Goal: Task Accomplishment & Management: Manage account settings

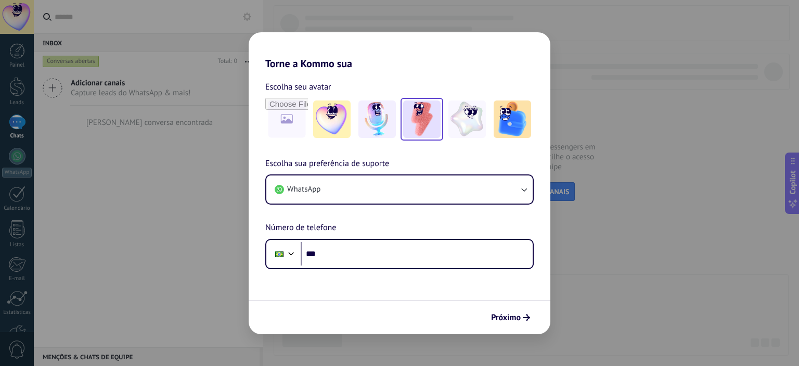
click at [431, 120] on img at bounding box center [421, 118] width 37 height 37
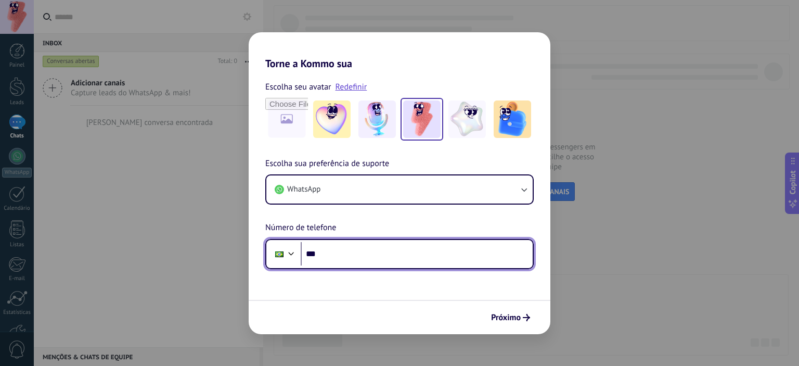
click at [424, 255] on input "***" at bounding box center [417, 254] width 232 height 24
type input "**********"
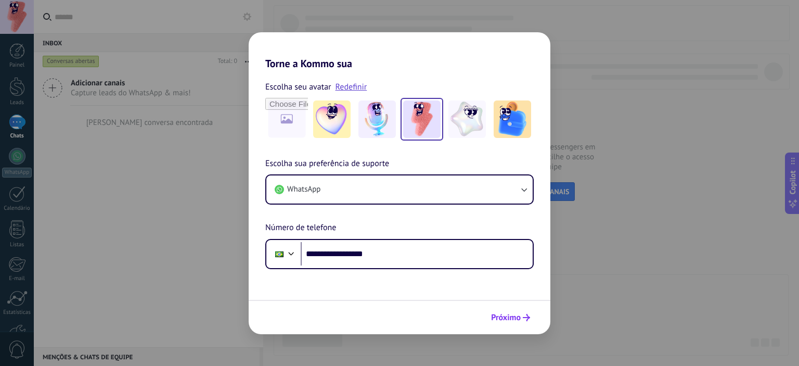
click at [511, 321] on span "Próximo" at bounding box center [506, 317] width 30 height 7
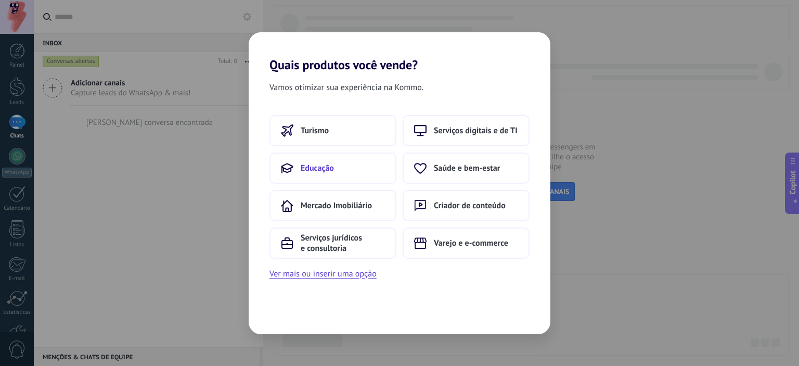
click at [346, 173] on button "Educação" at bounding box center [333, 167] width 127 height 31
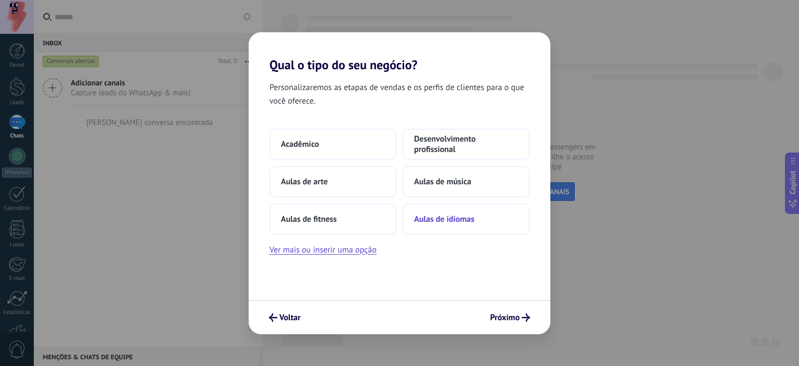
click at [454, 215] on span "Aulas de idiomas" at bounding box center [444, 219] width 60 height 10
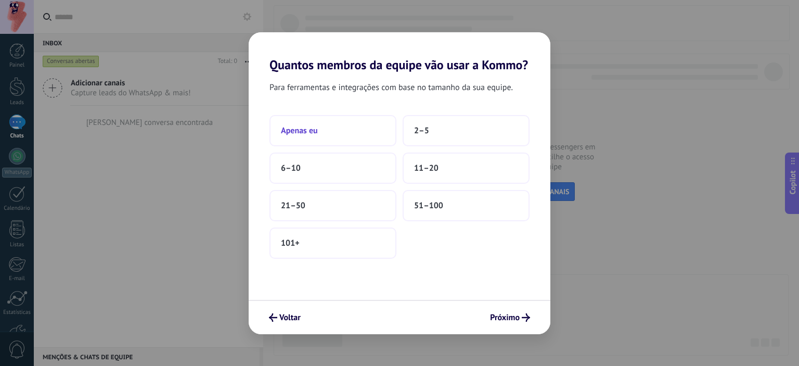
click at [362, 134] on button "Apenas eu" at bounding box center [333, 130] width 127 height 31
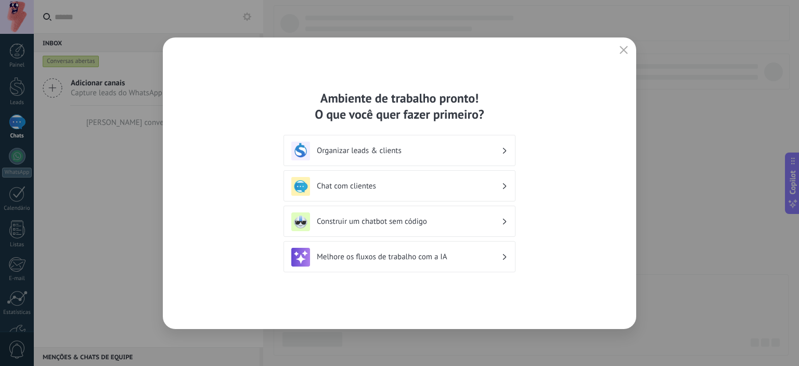
click at [419, 180] on div "Chat com clientes" at bounding box center [399, 186] width 217 height 19
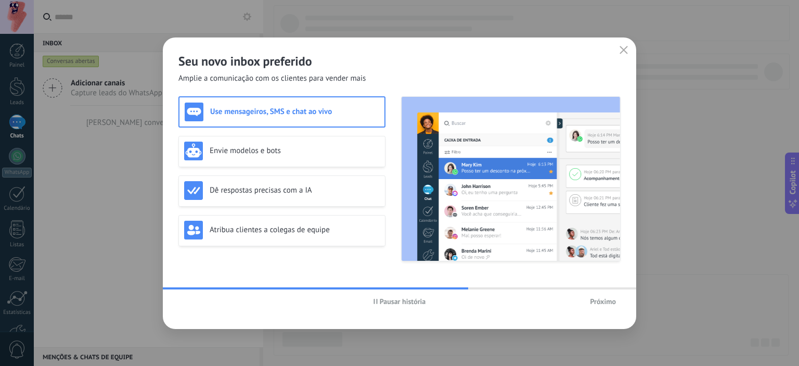
click at [601, 301] on span "Próximo" at bounding box center [603, 301] width 26 height 7
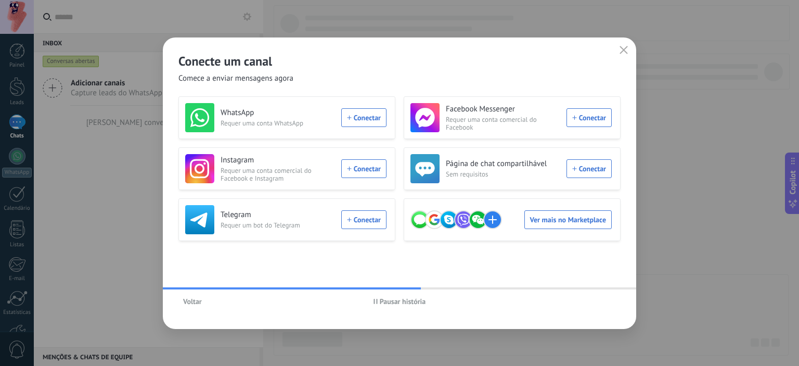
click at [396, 294] on div "Pausar história" at bounding box center [399, 302] width 147 height 16
click at [360, 118] on div "WhatsApp Requer uma conta WhatsApp Conectar" at bounding box center [285, 117] width 201 height 29
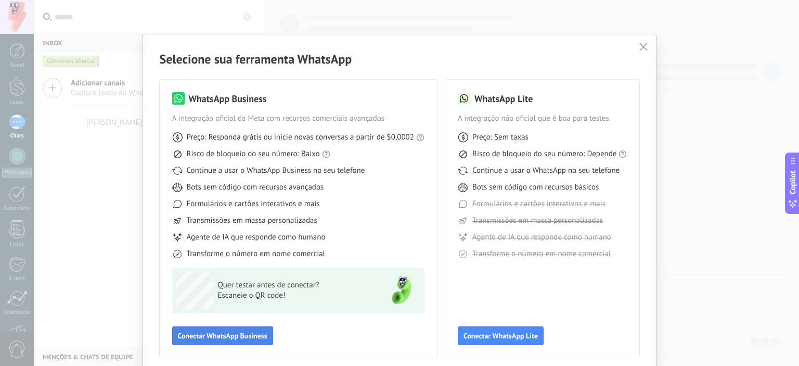
click at [241, 330] on button "Conectar WhatsApp Business" at bounding box center [222, 335] width 101 height 19
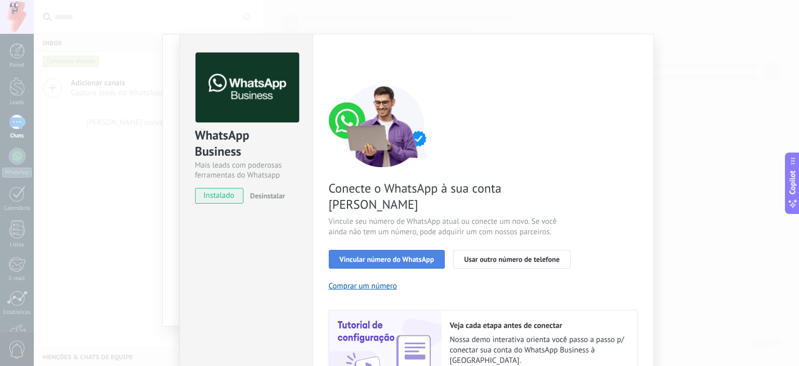
click at [373, 256] on span "Vincular número do WhatsApp" at bounding box center [387, 259] width 95 height 7
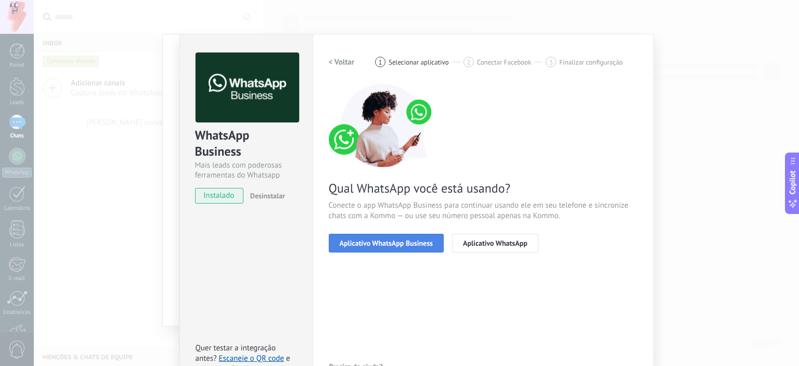
click at [395, 240] on span "Aplicativo WhatsApp Business" at bounding box center [386, 242] width 93 height 7
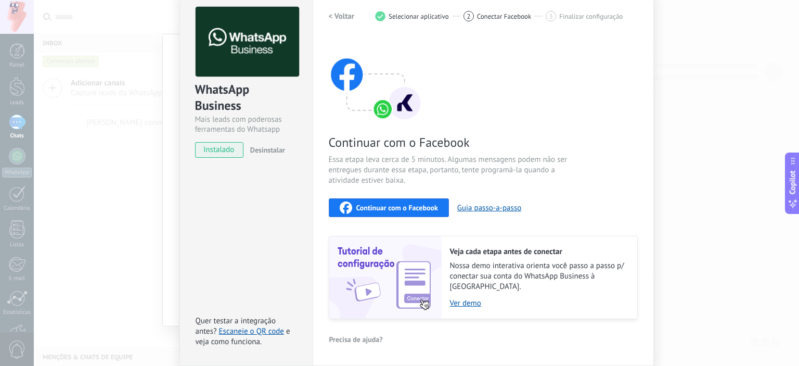
scroll to position [45, 0]
click at [406, 208] on span "Continuar com o Facebook" at bounding box center [398, 208] width 82 height 7
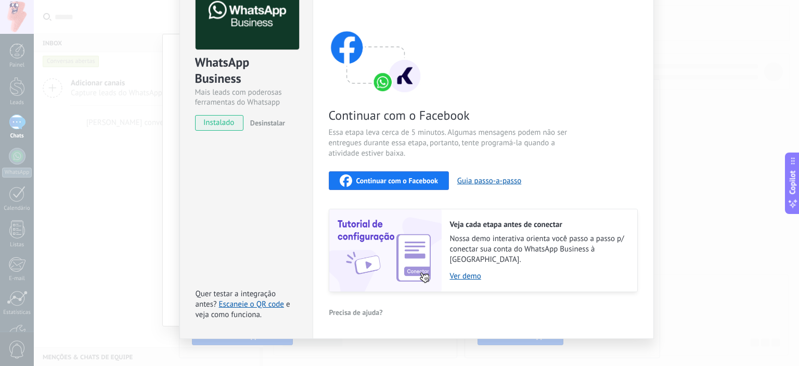
scroll to position [76, 0]
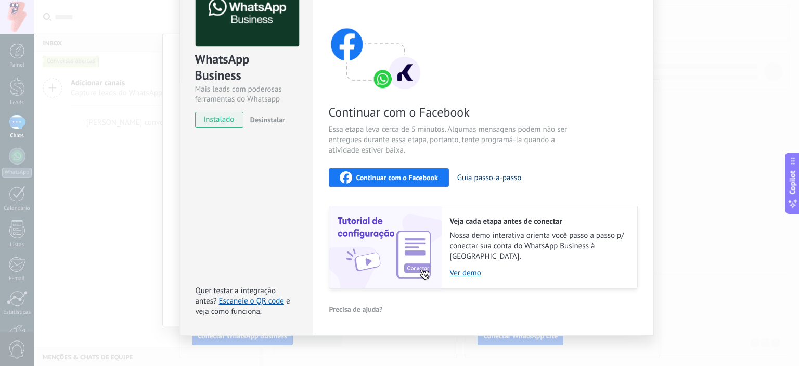
click at [505, 173] on button "Guia passo-a-passo" at bounding box center [489, 178] width 64 height 10
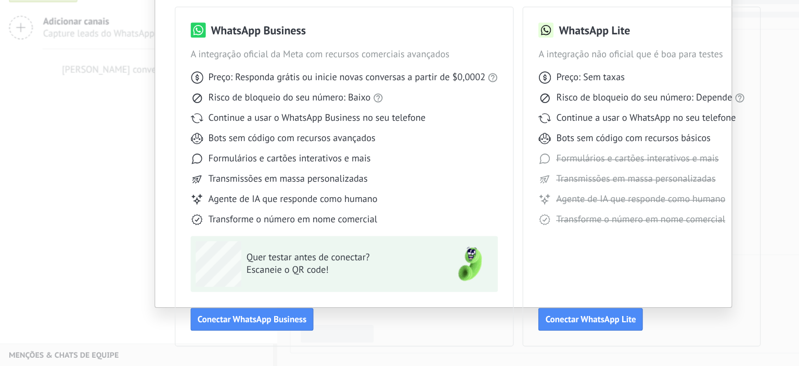
scroll to position [0, 0]
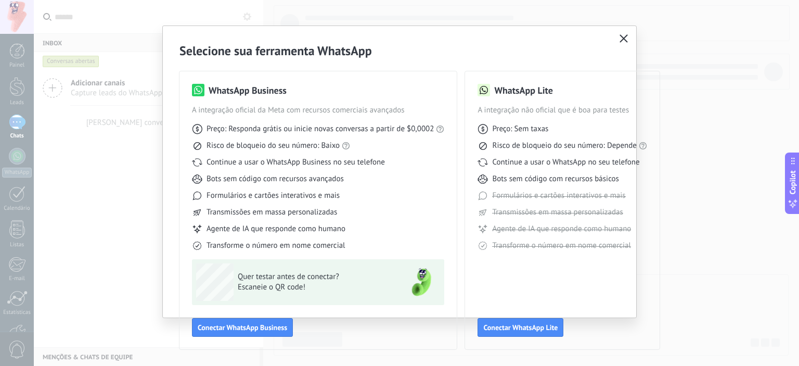
click at [620, 39] on icon "button" at bounding box center [624, 38] width 8 height 8
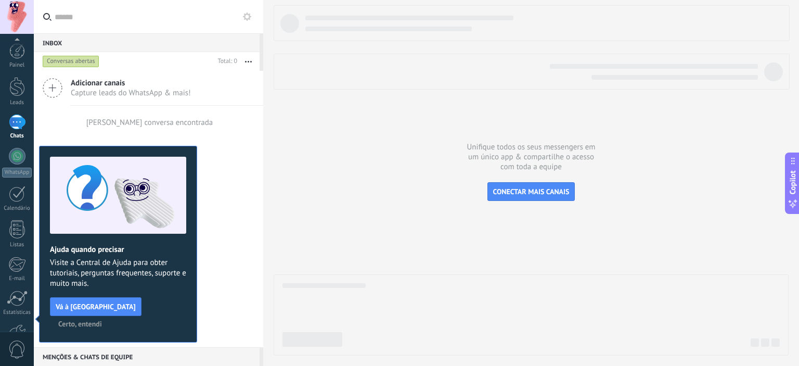
scroll to position [67, 0]
drag, startPoint x: 620, startPoint y: 39, endPoint x: 391, endPoint y: 135, distance: 247.9
click at [391, 135] on div at bounding box center [531, 180] width 515 height 350
click at [107, 316] on button "Certo, entendi" at bounding box center [80, 324] width 53 height 16
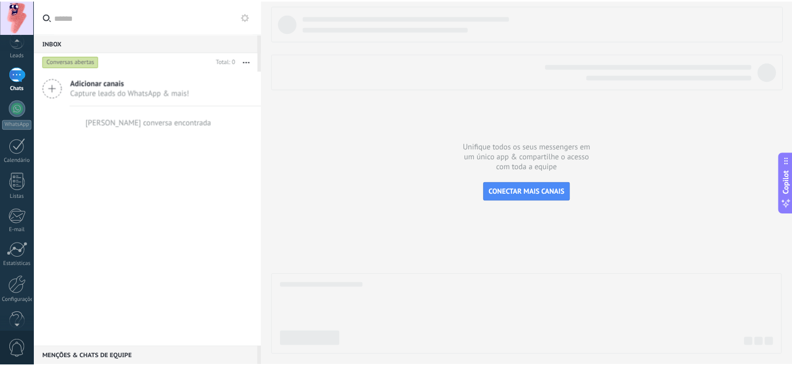
scroll to position [0, 0]
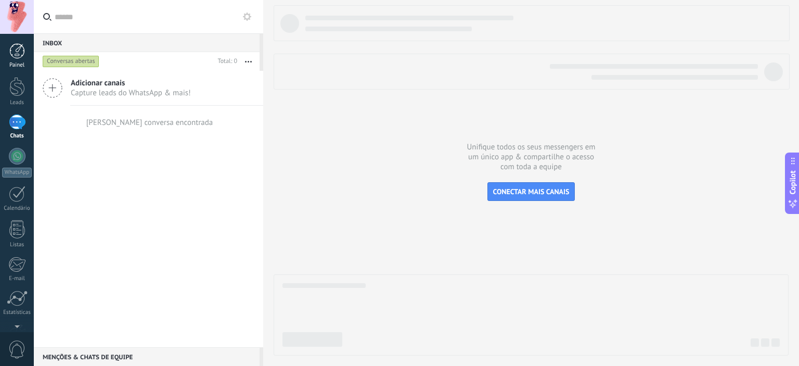
click at [16, 47] on div at bounding box center [17, 51] width 16 height 16
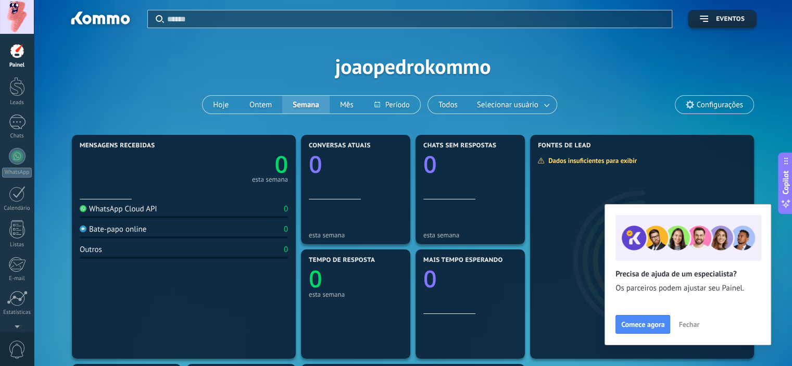
click at [687, 324] on span "Fechar" at bounding box center [688, 324] width 21 height 7
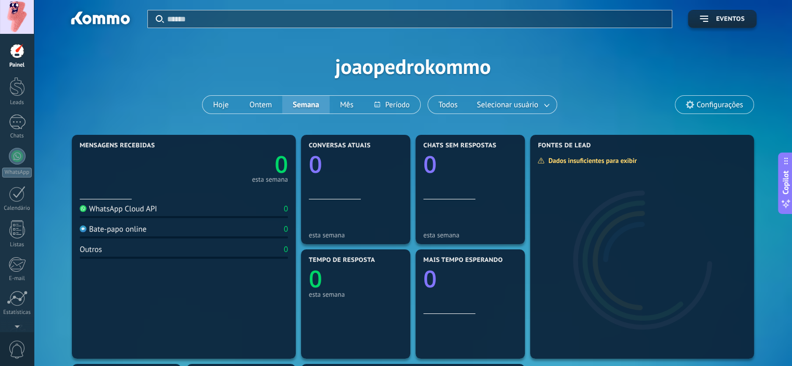
click at [15, 20] on div at bounding box center [17, 17] width 34 height 34
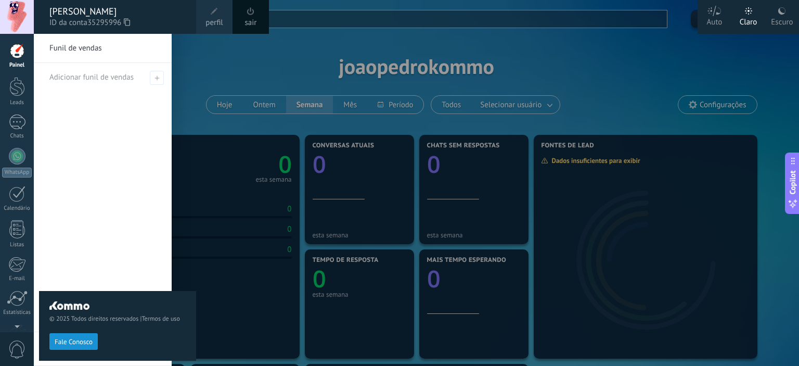
click at [129, 23] on icon at bounding box center [127, 22] width 6 height 8
click at [221, 47] on div at bounding box center [433, 183] width 799 height 366
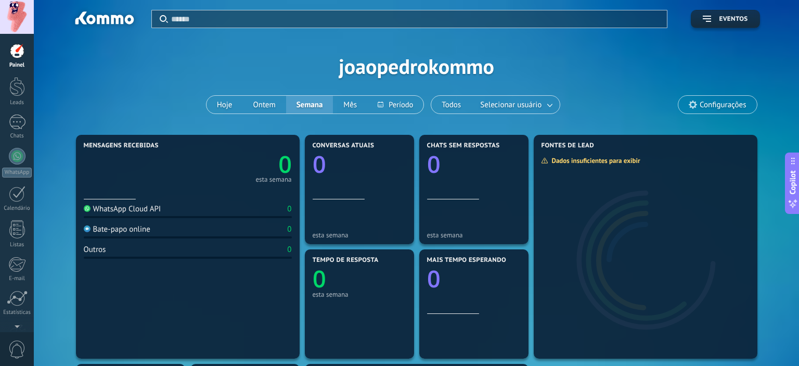
click at [23, 15] on div at bounding box center [17, 17] width 34 height 34
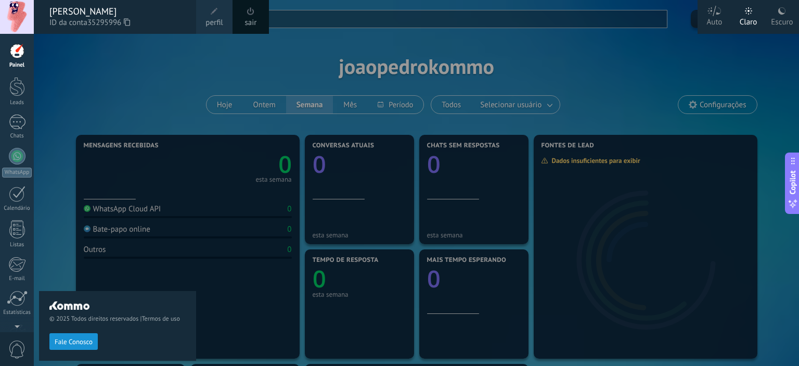
click at [779, 18] on div "Escuro" at bounding box center [782, 20] width 22 height 27
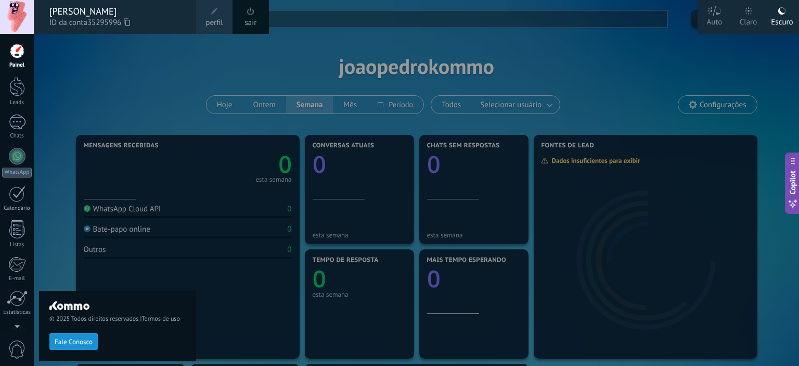
click at [652, 63] on div at bounding box center [433, 183] width 799 height 366
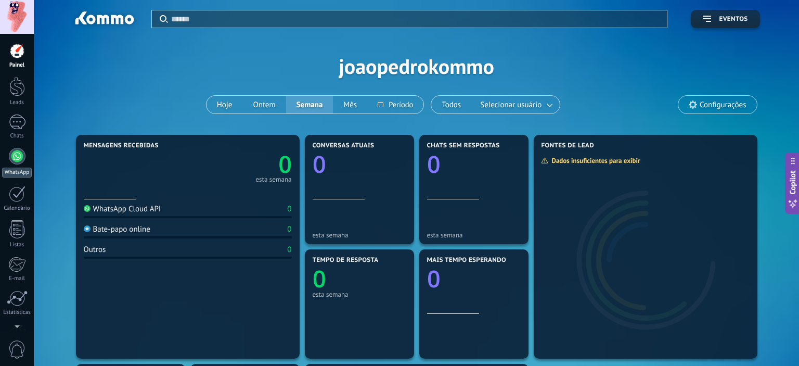
click at [19, 158] on div at bounding box center [17, 156] width 17 height 17
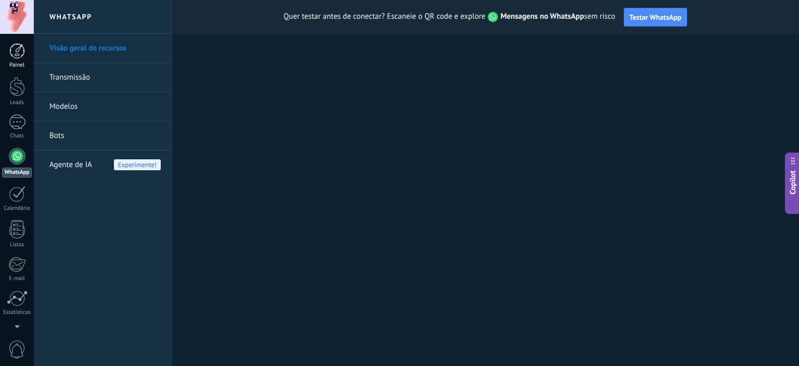
click at [10, 57] on div at bounding box center [17, 51] width 16 height 16
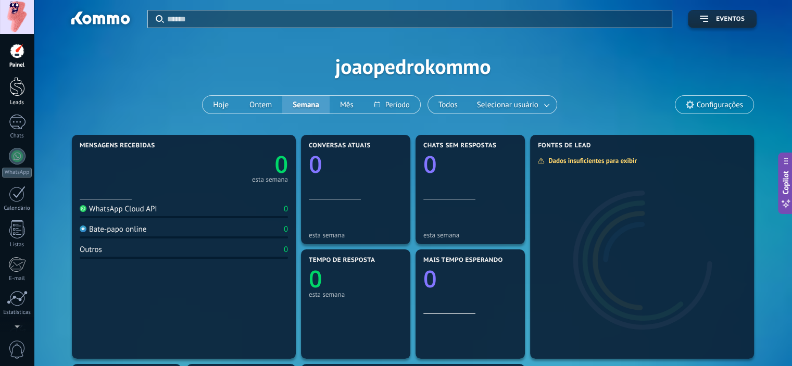
click at [18, 91] on div at bounding box center [17, 86] width 16 height 19
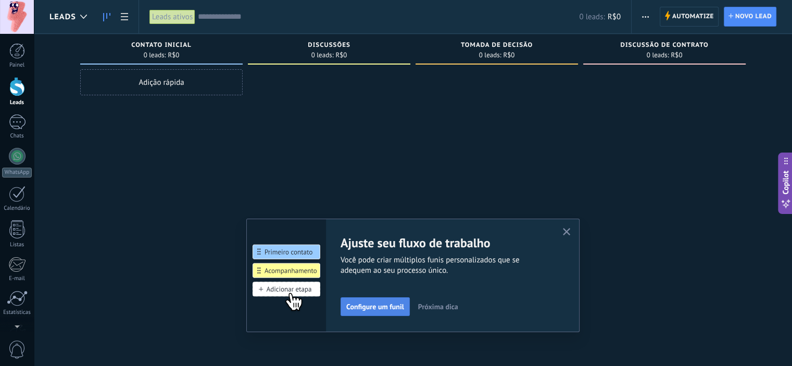
click at [398, 306] on span "Configure um funil" at bounding box center [375, 306] width 58 height 7
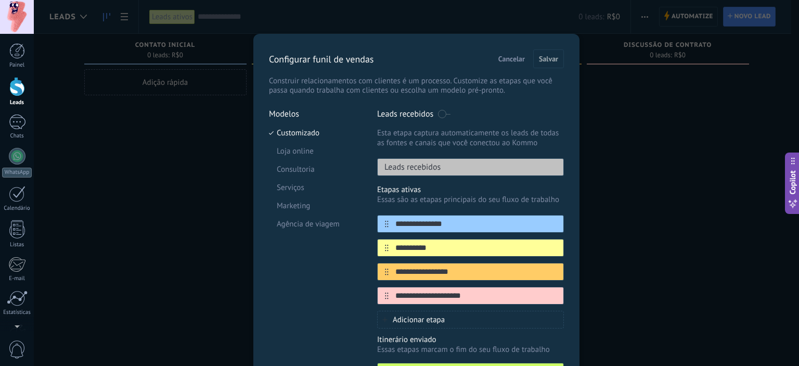
click at [506, 60] on span "Cancelar" at bounding box center [512, 58] width 27 height 7
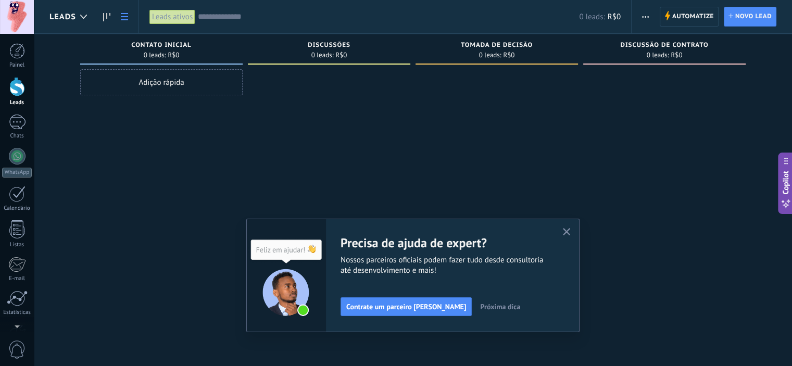
click at [124, 18] on icon at bounding box center [124, 16] width 7 height 7
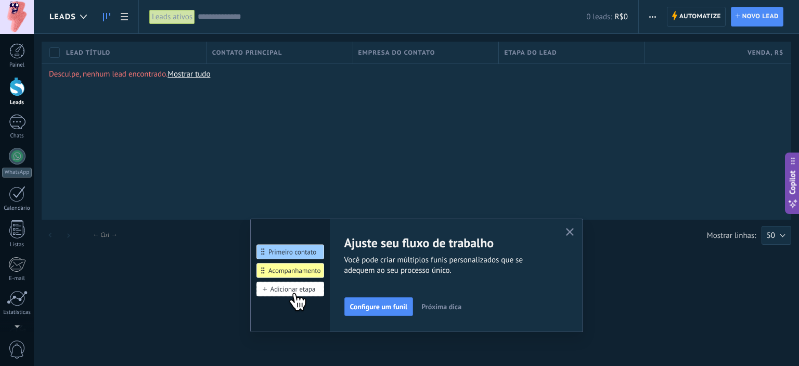
click at [106, 20] on icon at bounding box center [106, 17] width 7 height 8
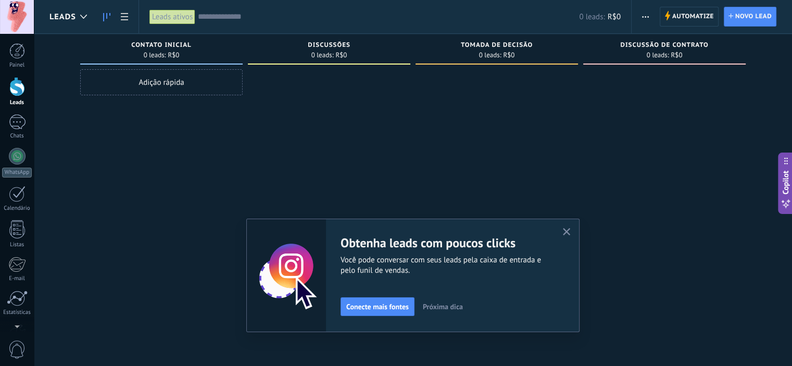
click at [570, 232] on use "button" at bounding box center [567, 232] width 8 height 8
